Goal: Navigation & Orientation: Find specific page/section

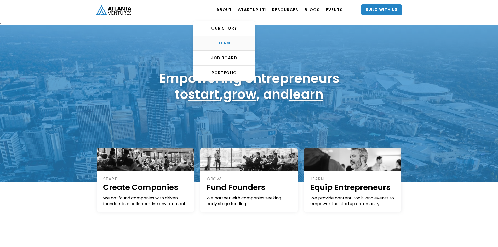
click at [226, 43] on div "TEAM" at bounding box center [224, 43] width 62 height 5
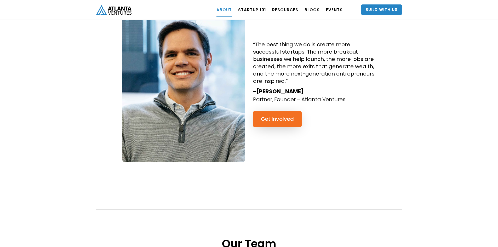
scroll to position [505, 0]
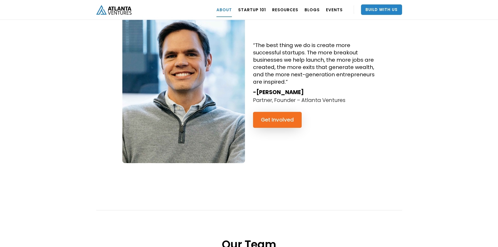
click at [108, 5] on img "home" at bounding box center [113, 10] width 35 height 10
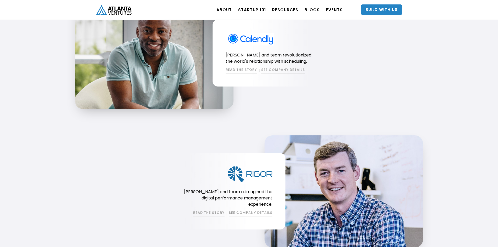
scroll to position [523, 0]
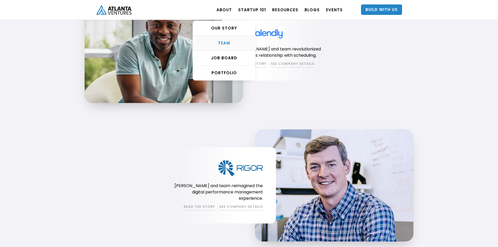
click at [236, 42] on div "TEAM" at bounding box center [224, 43] width 62 height 5
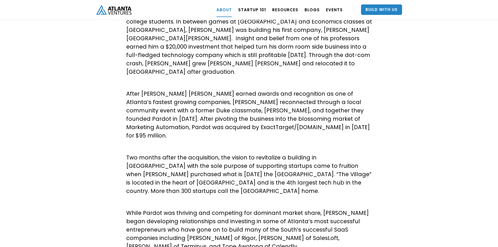
scroll to position [87, 0]
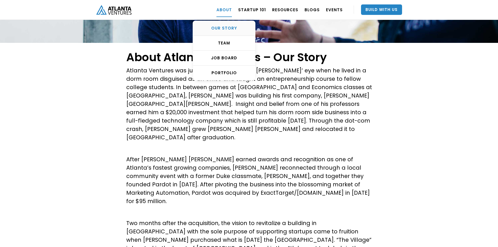
click at [228, 26] on div "OUR STORY" at bounding box center [224, 28] width 62 height 5
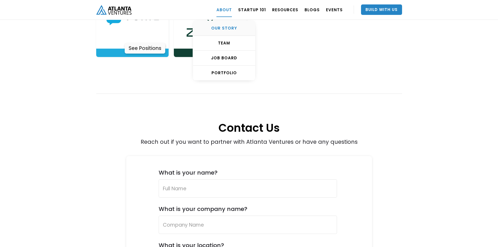
scroll to position [1752, 0]
